Goal: Check status: Check status

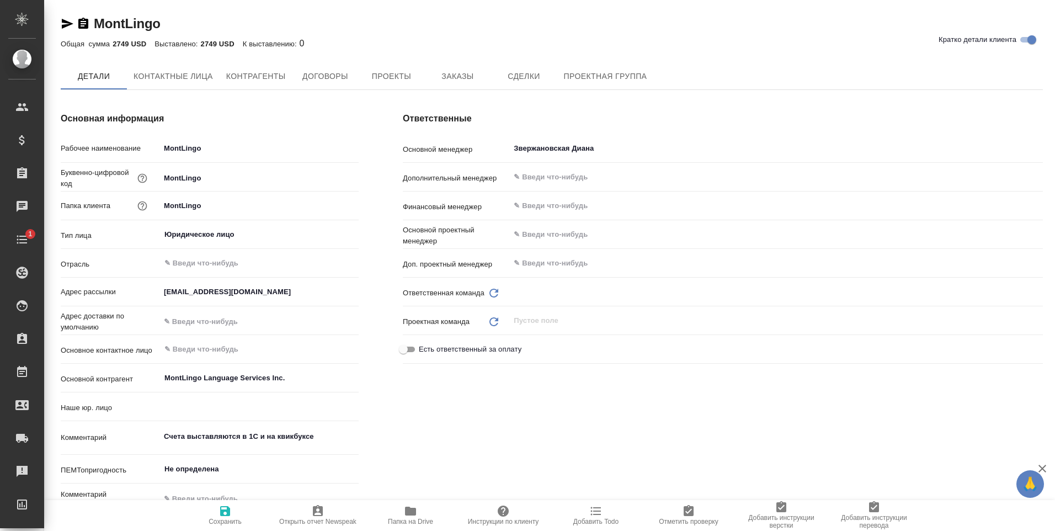
type textarea "x"
type input "(ALS [GEOGRAPHIC_DATA]) AWATERA LANGUAGE SOLUTIONS (ALS [GEOGRAPHIC_DATA])"
type textarea "x"
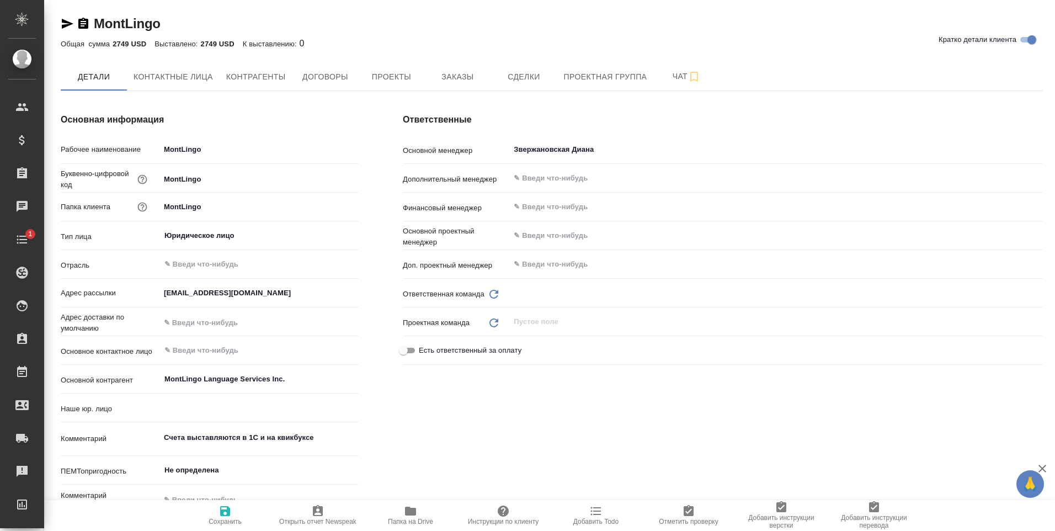
type input "VIP клиенты"
type textarea "x"
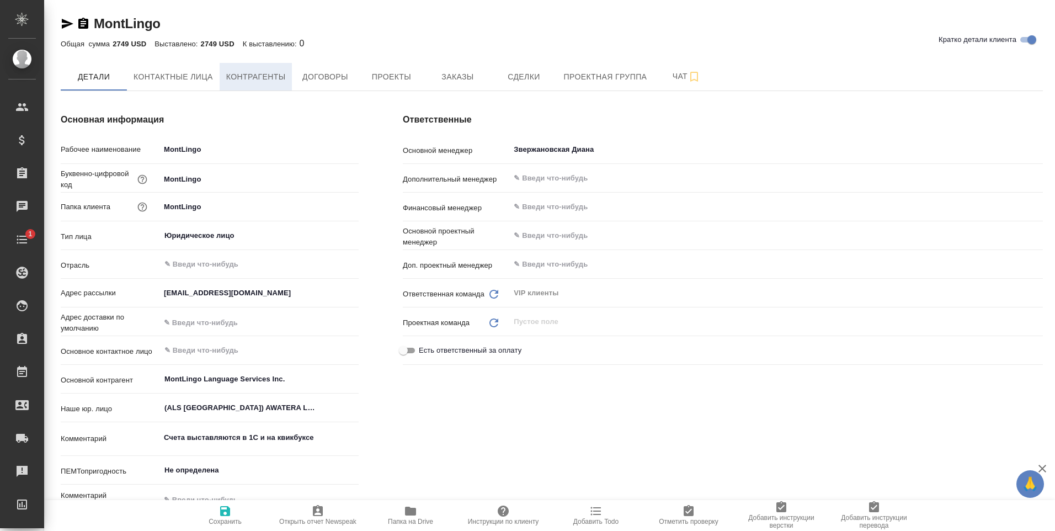
type textarea "x"
click at [468, 76] on span "Заказы" at bounding box center [457, 77] width 53 height 14
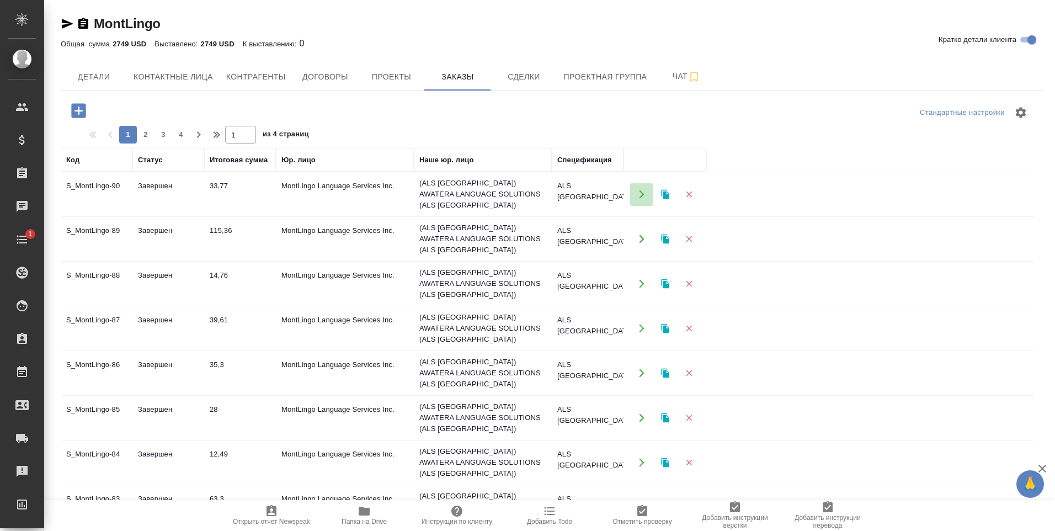
click at [644, 193] on icon "button" at bounding box center [642, 194] width 10 height 10
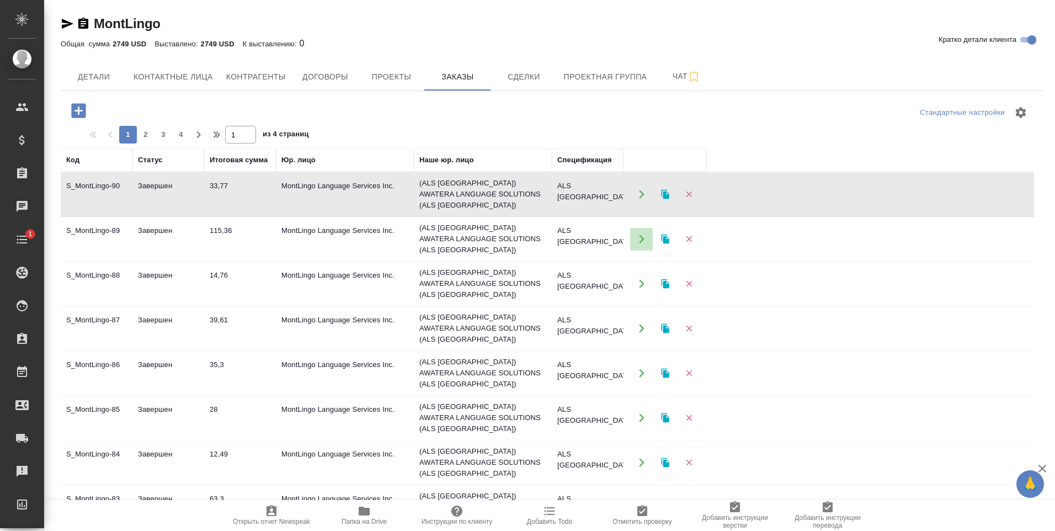
click at [640, 234] on icon "button" at bounding box center [642, 239] width 10 height 10
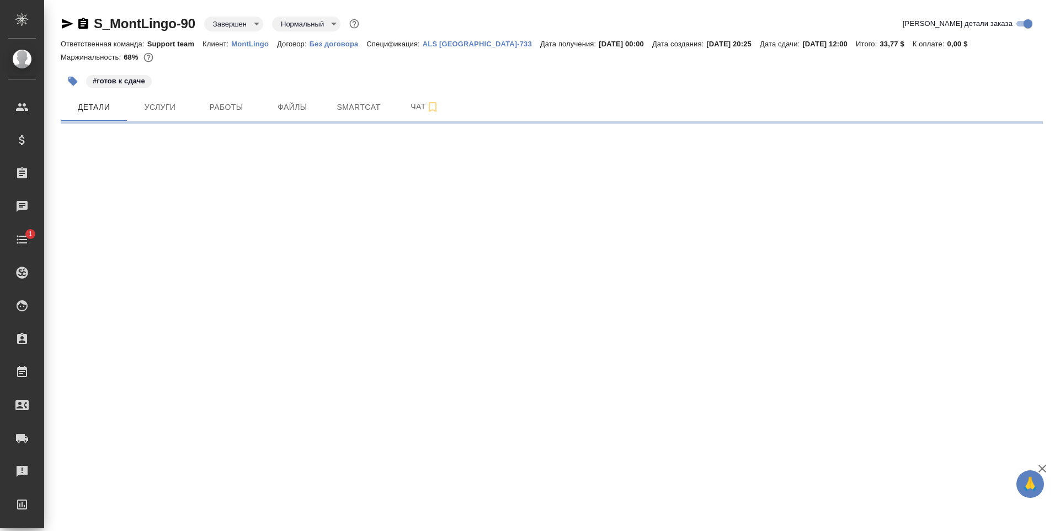
select select "RU"
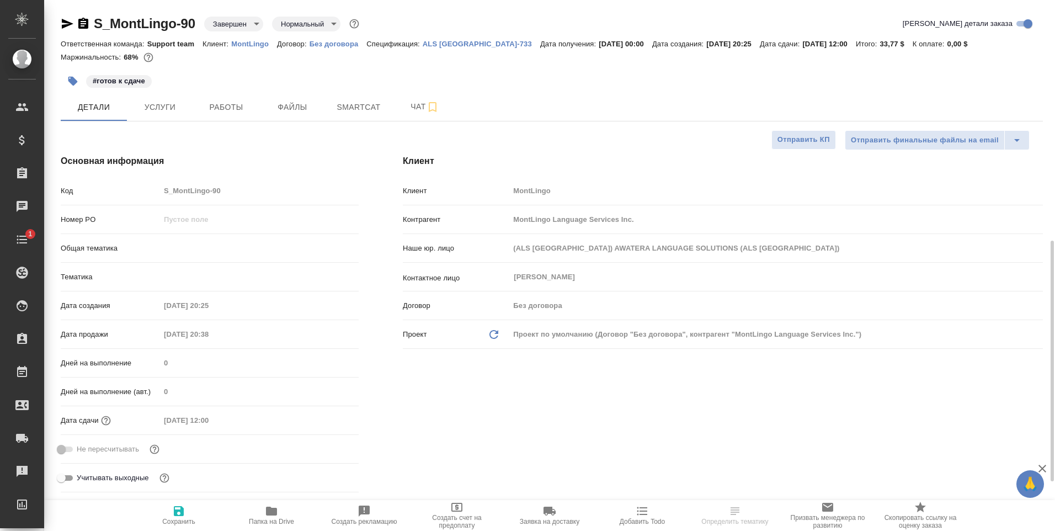
scroll to position [276, 0]
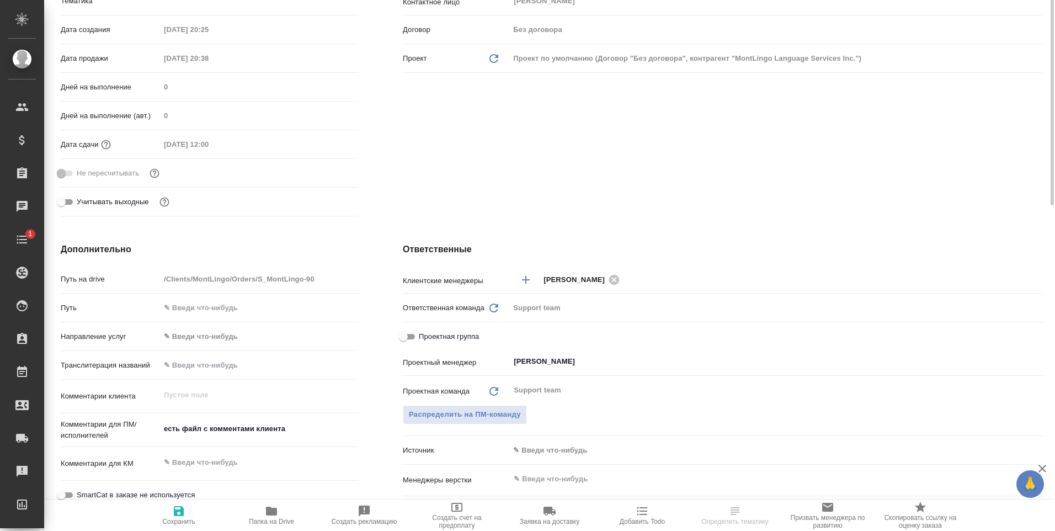
type textarea "x"
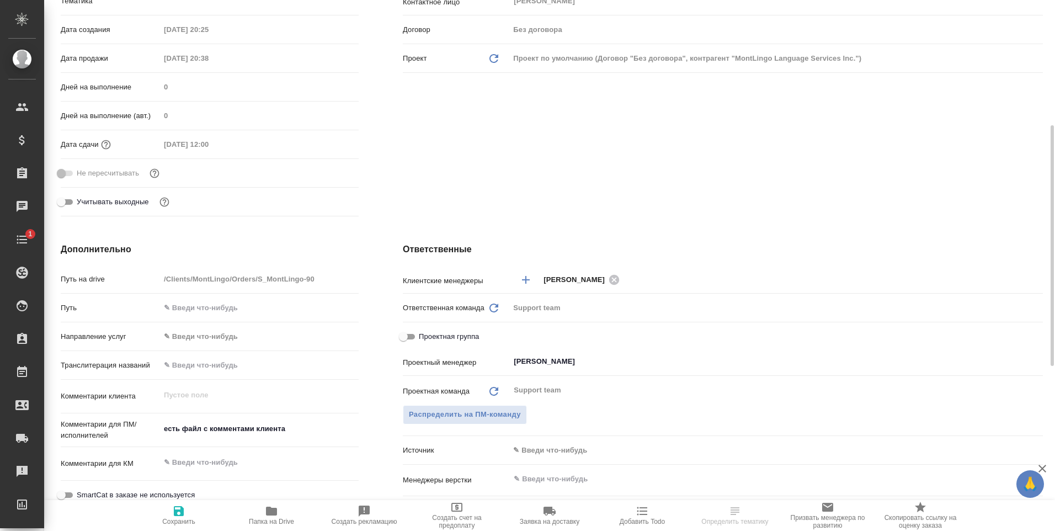
type textarea "x"
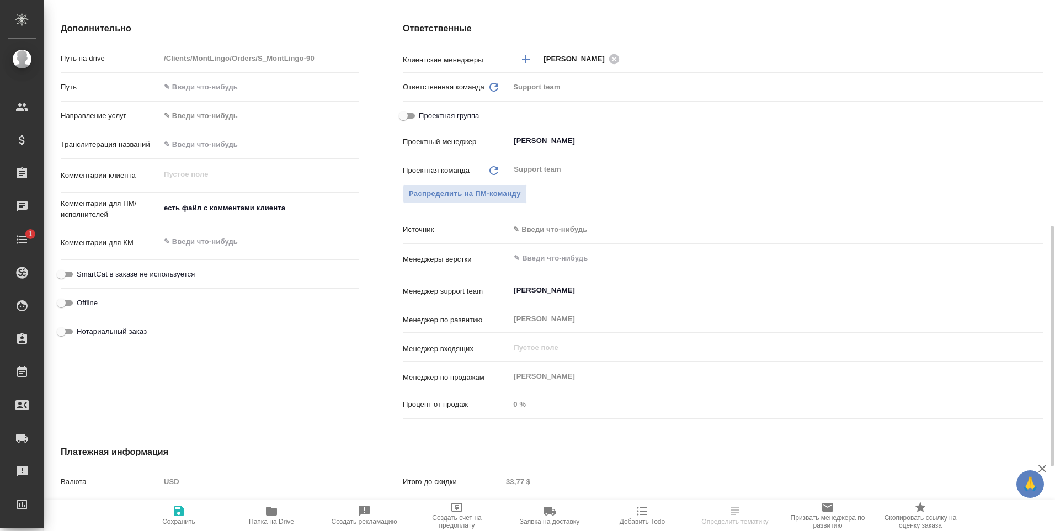
scroll to position [607, 0]
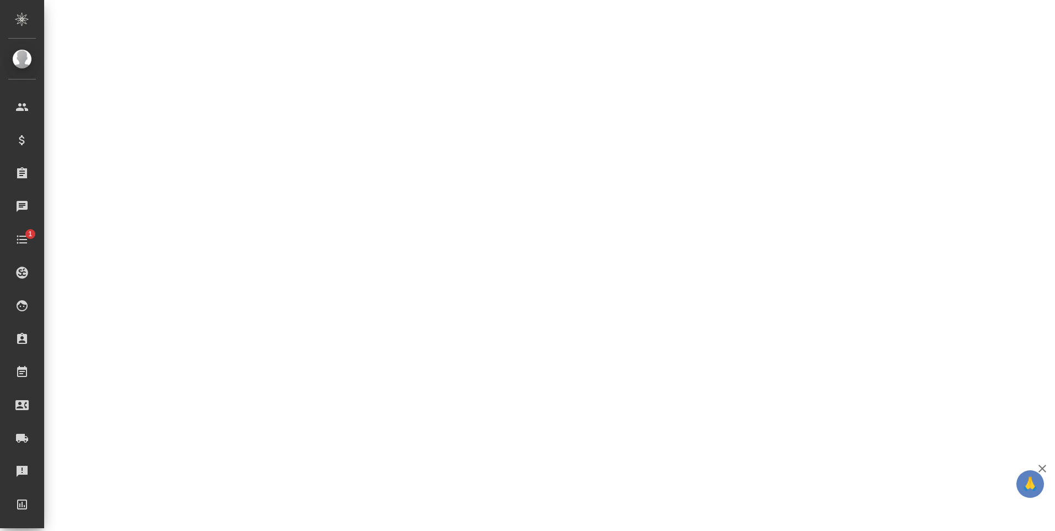
select select "RU"
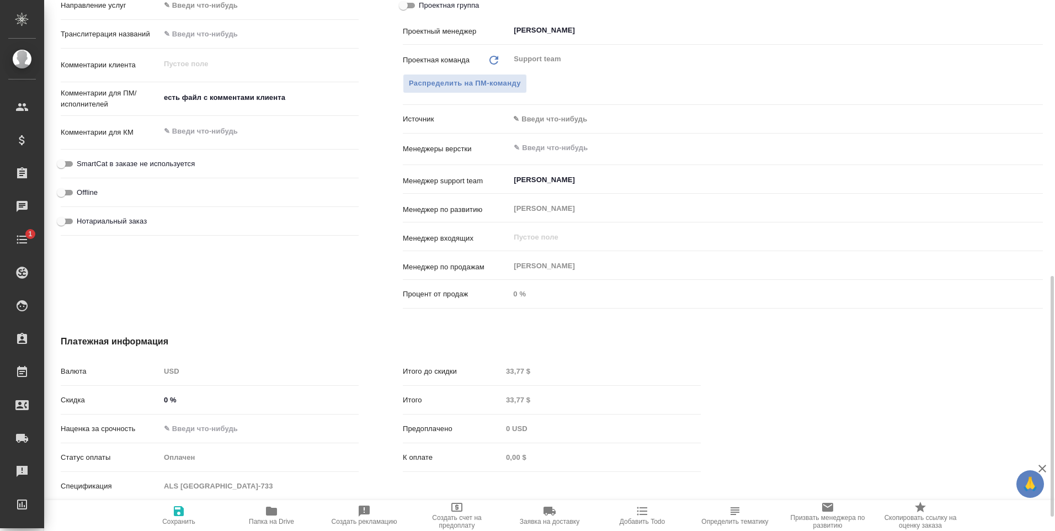
type textarea "x"
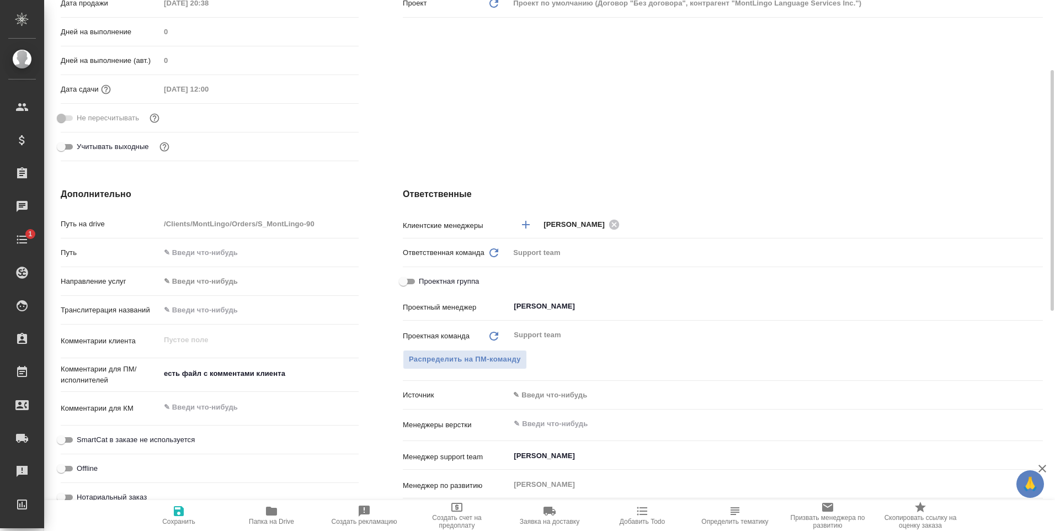
scroll to position [110, 0]
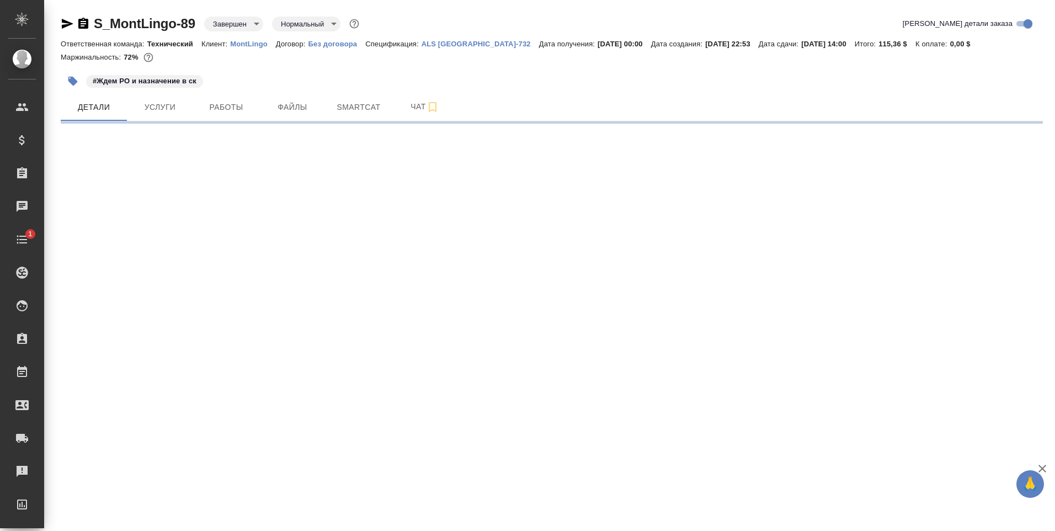
select select "RU"
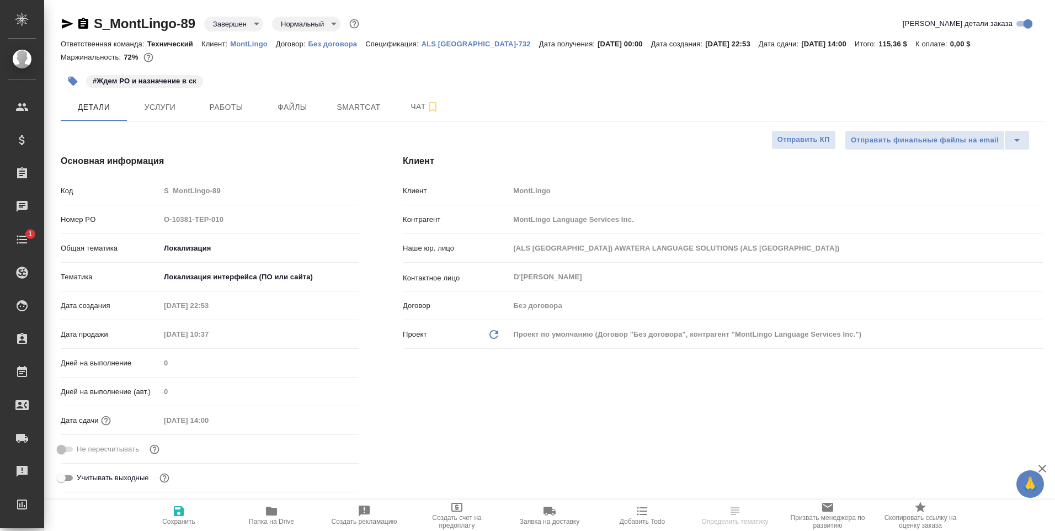
type textarea "x"
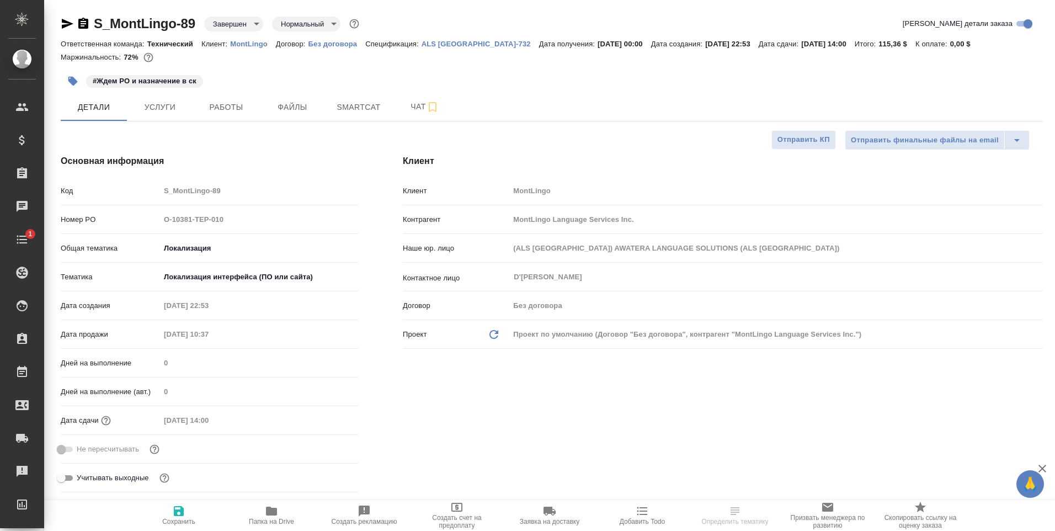
type textarea "x"
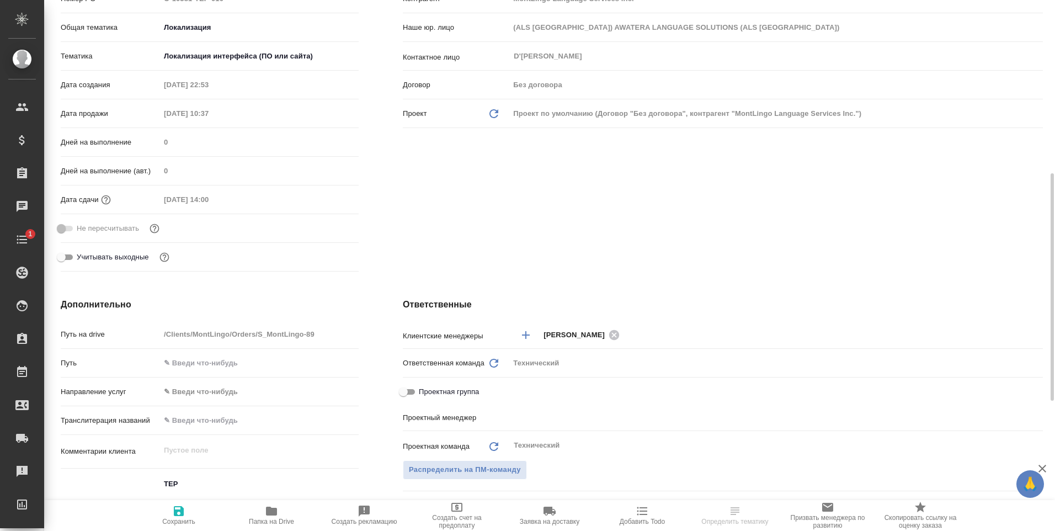
scroll to position [276, 0]
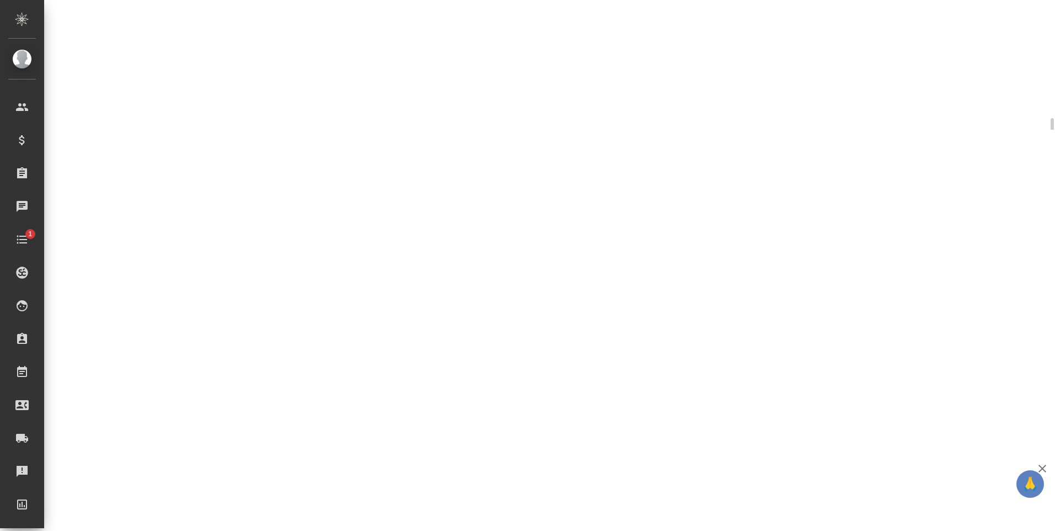
select select "RU"
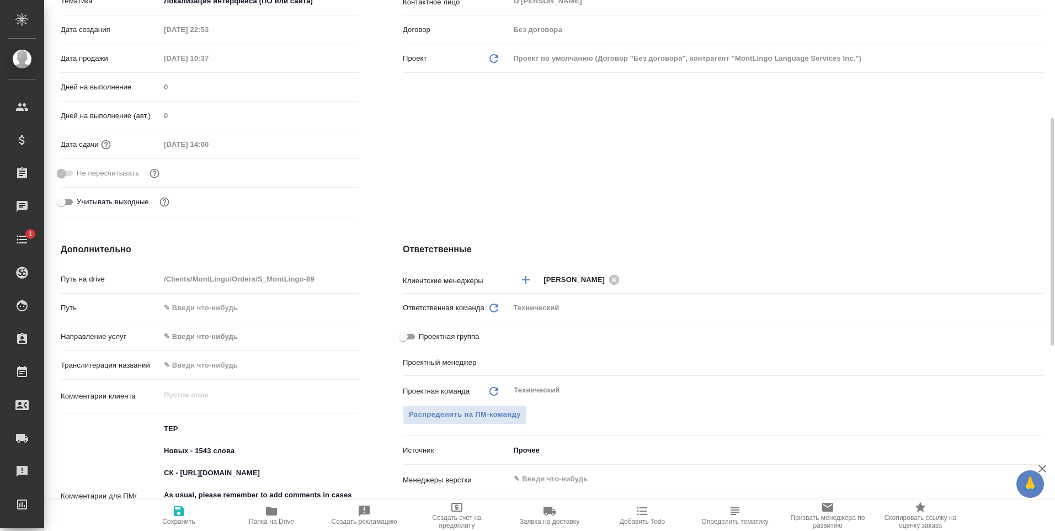
type textarea "x"
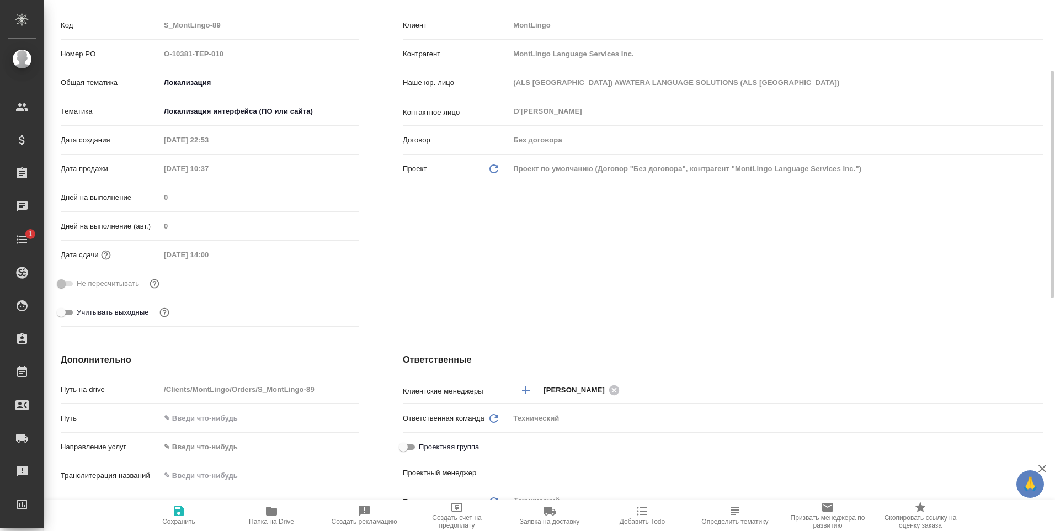
scroll to position [0, 0]
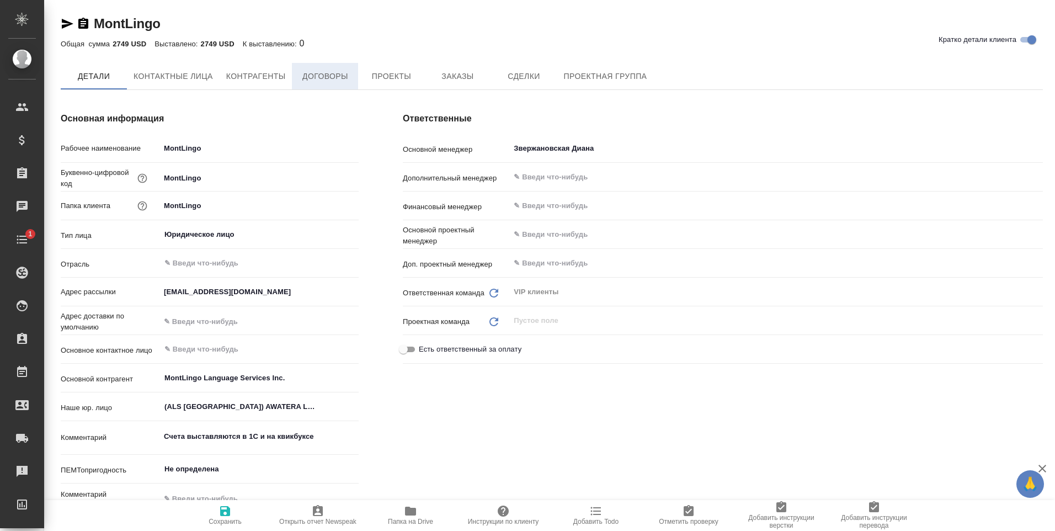
type textarea "x"
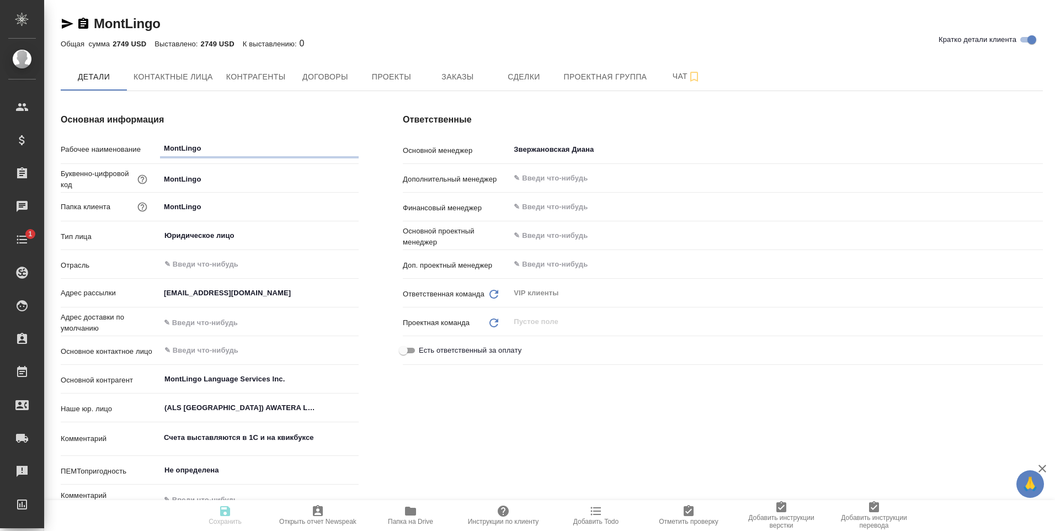
type textarea "x"
click at [85, 24] on icon "button" at bounding box center [83, 23] width 13 height 13
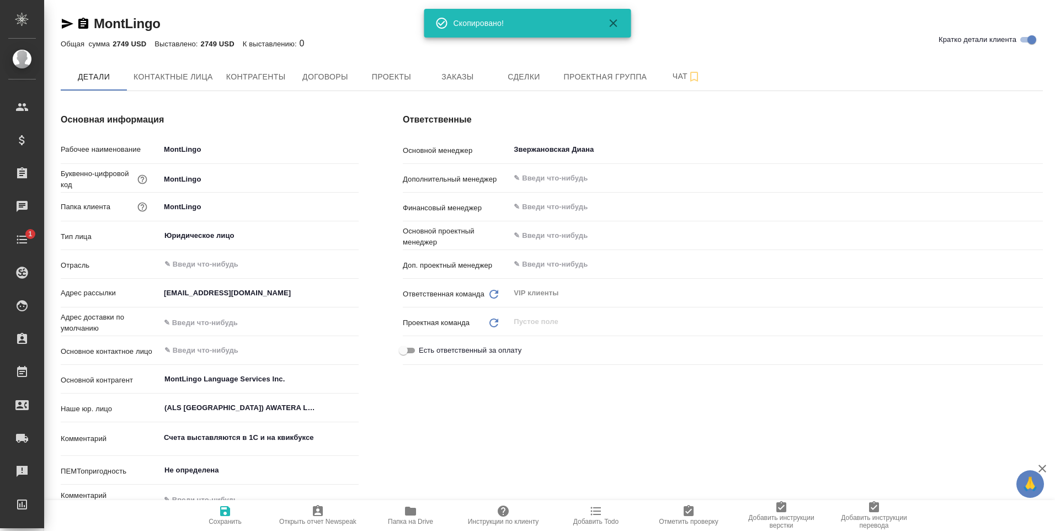
type textarea "x"
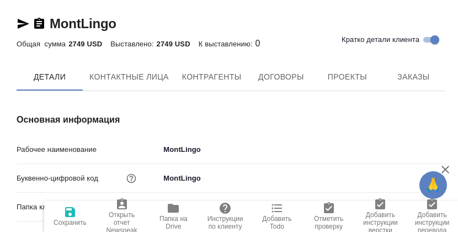
type textarea "x"
